Goal: Find specific page/section: Find specific page/section

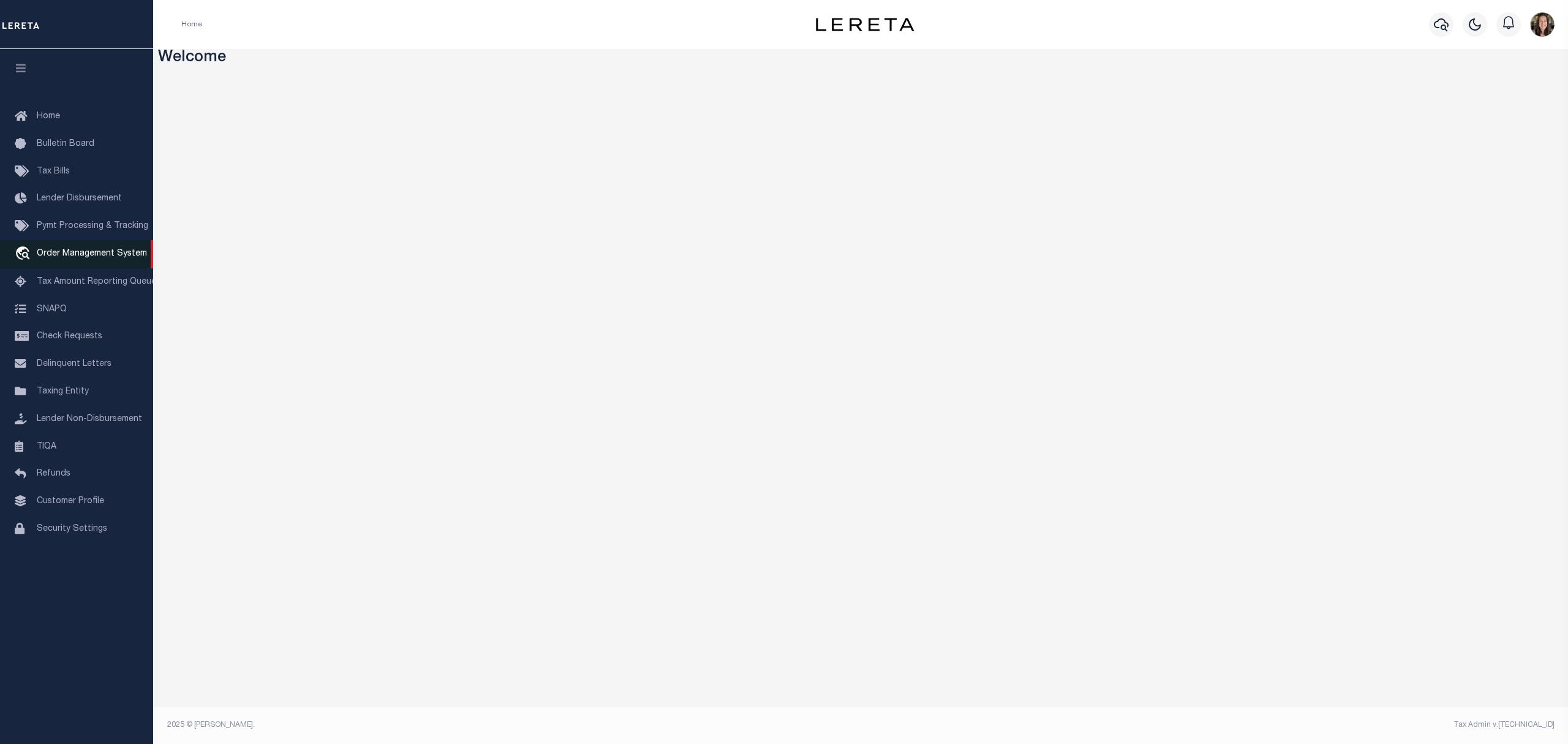
drag, startPoint x: 68, startPoint y: 221, endPoint x: 62, endPoint y: 243, distance: 22.8
click at [68, 221] on link "Pymt Processing & Tracking" at bounding box center [76, 225] width 153 height 27
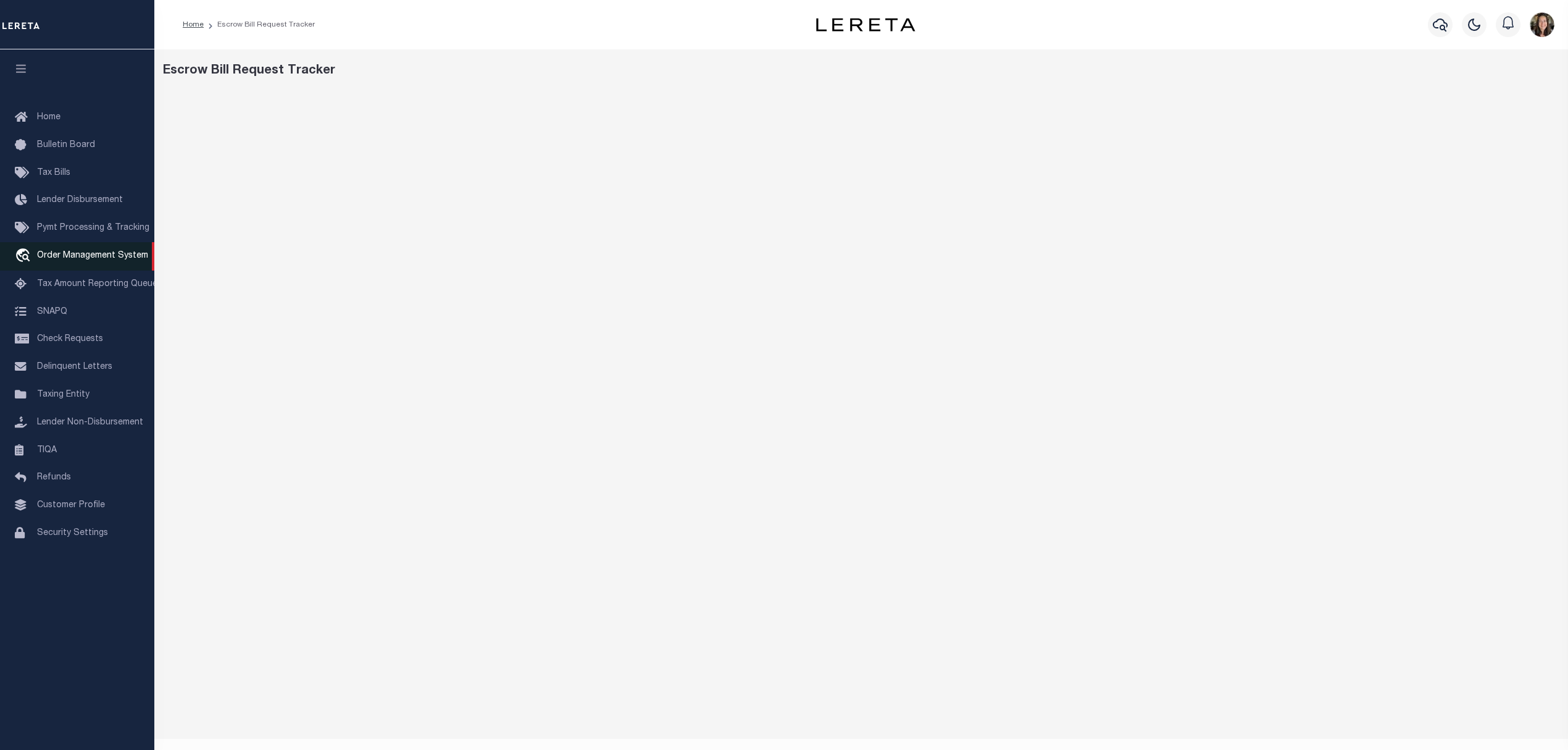
click at [60, 253] on span "Order Management System" at bounding box center [93, 256] width 111 height 9
